Goal: Task Accomplishment & Management: Manage account settings

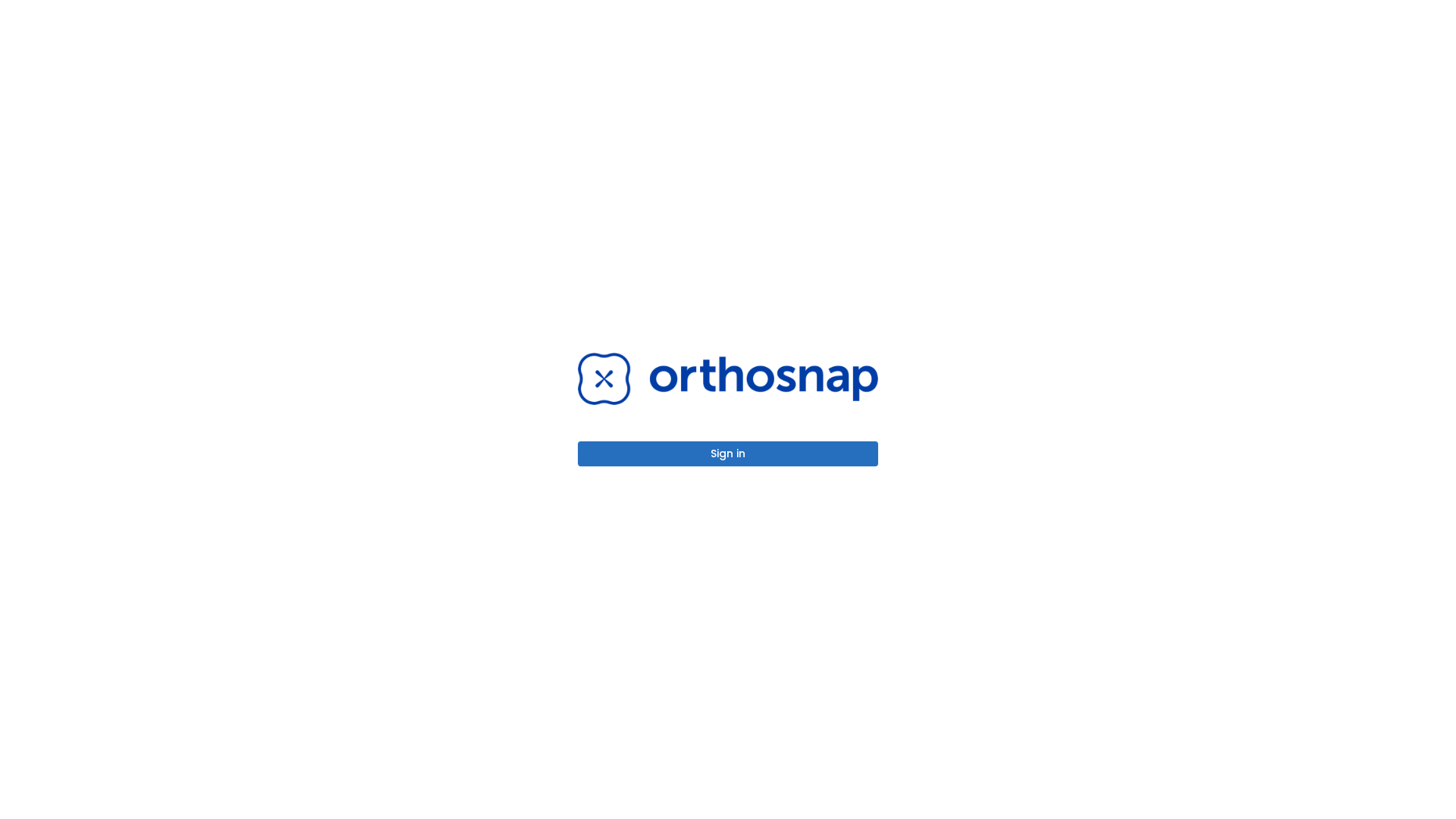
click at [728, 454] on button "Sign in" at bounding box center [728, 453] width 300 height 25
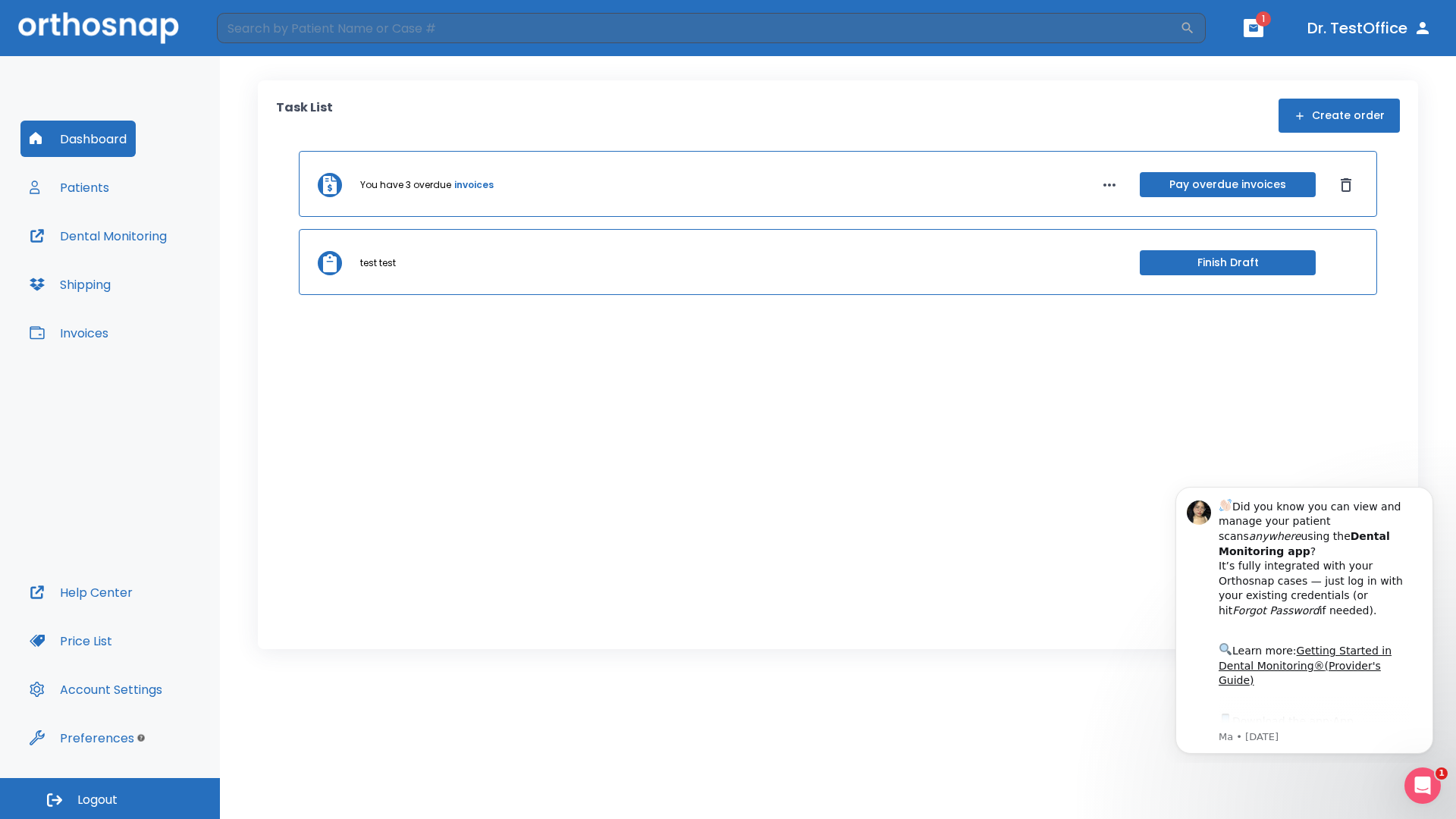
click at [110, 798] on span "Logout" at bounding box center [97, 799] width 41 height 17
